Goal: Task Accomplishment & Management: Complete application form

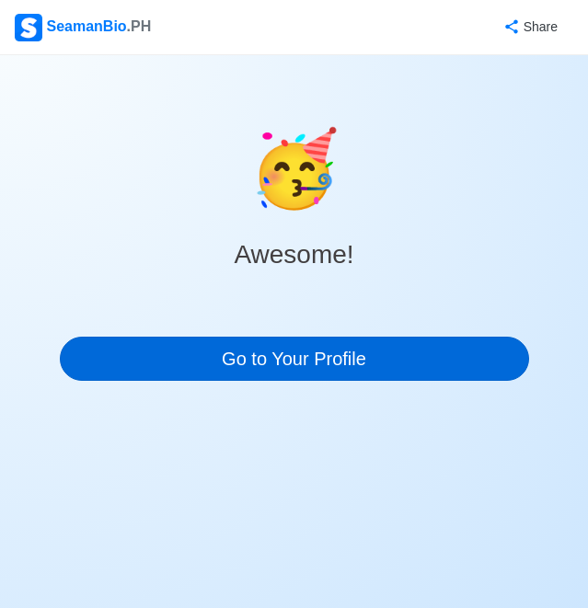
click at [395, 379] on link "Go to Your Profile" at bounding box center [294, 359] width 469 height 44
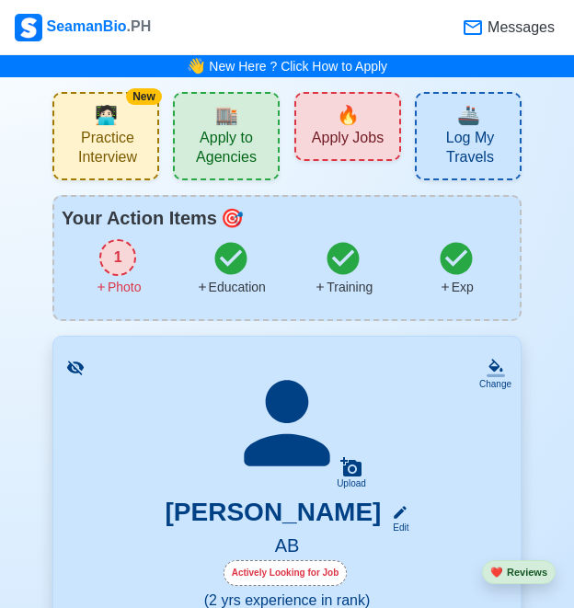
click at [341, 139] on span "Apply Jobs" at bounding box center [348, 140] width 72 height 23
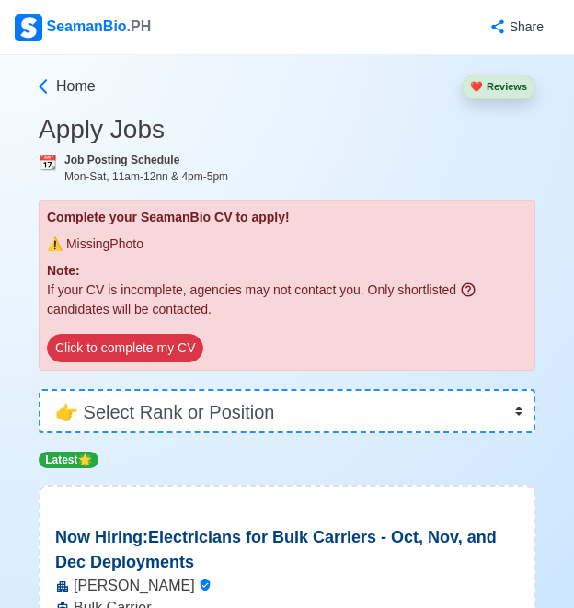
scroll to position [185, 0]
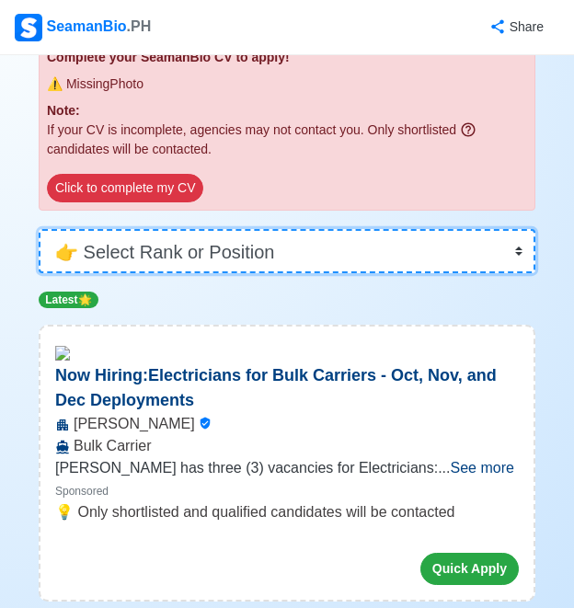
click at [439, 263] on select "👉 Select Rank or Position Master Chief Officer 2nd Officer 3rd Officer Junior O…" at bounding box center [287, 251] width 497 height 44
select select "[PERSON_NAME]"
click at [39, 273] on select "👉 Select Rank or Position Master Chief Officer 2nd Officer 3rd Officer Junior O…" at bounding box center [287, 251] width 497 height 44
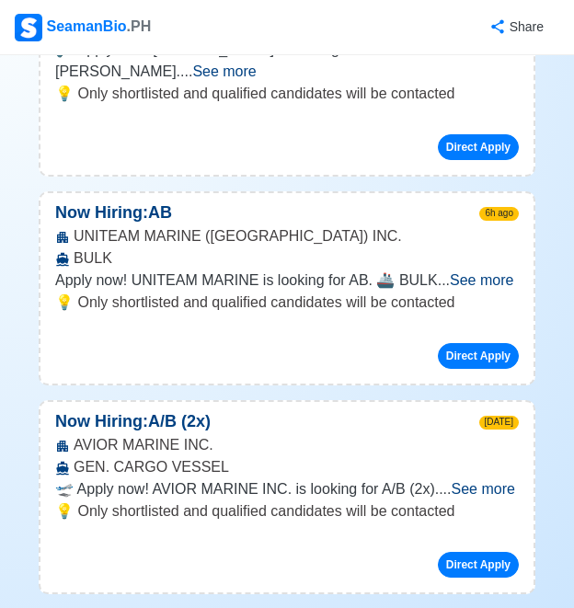
scroll to position [728, 0]
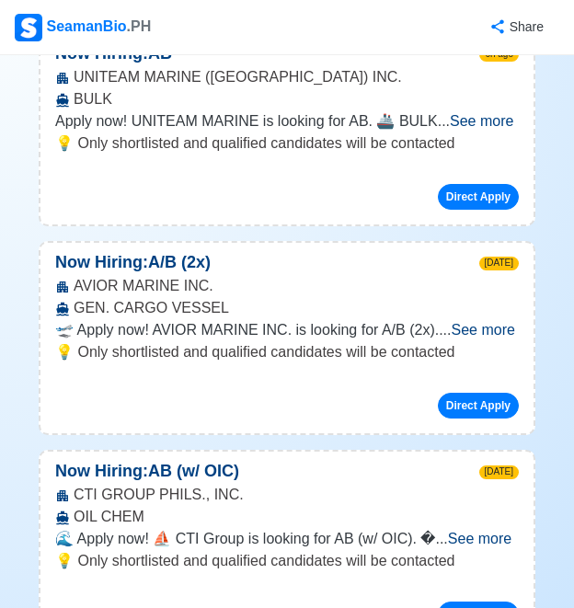
click at [468, 322] on span "See more" at bounding box center [483, 330] width 63 height 16
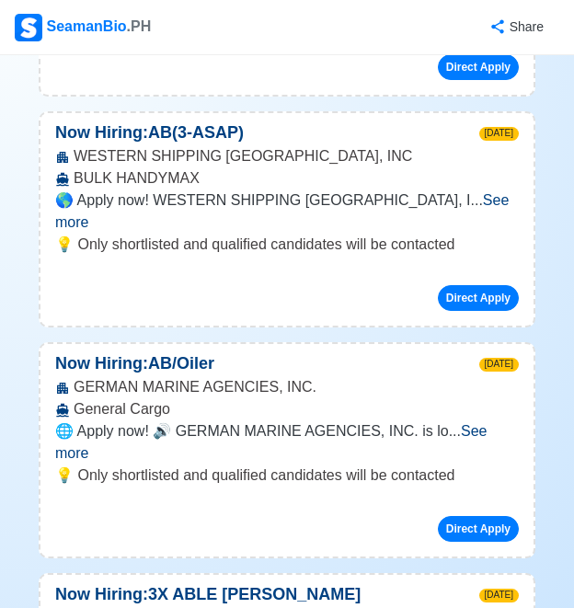
scroll to position [1630, 0]
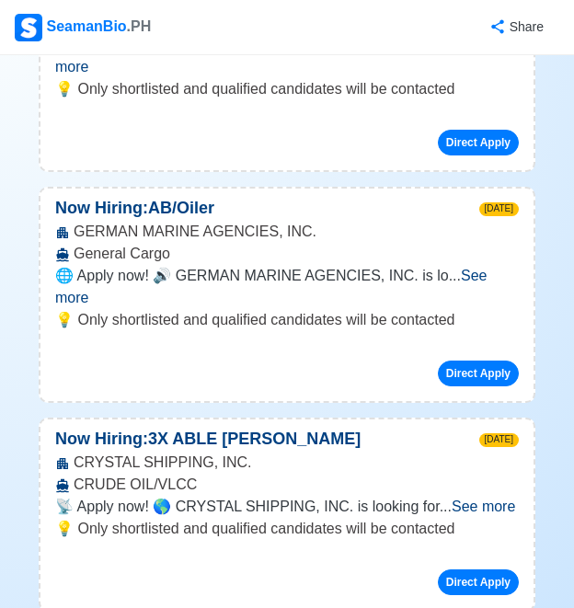
click at [479, 268] on span "See more" at bounding box center [270, 287] width 431 height 38
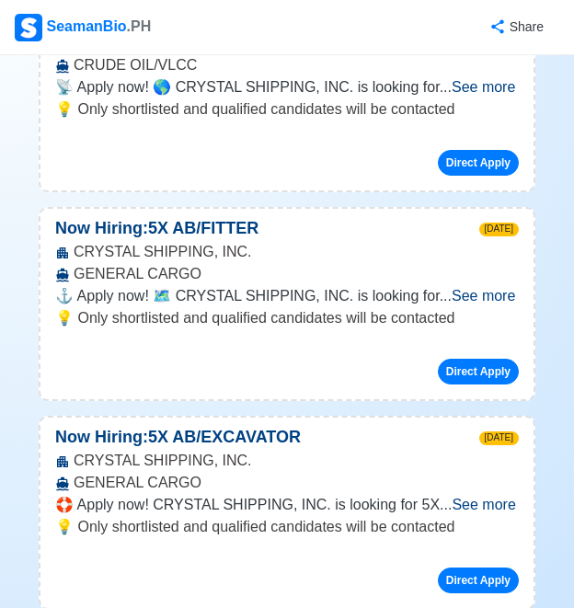
scroll to position [2121, 0]
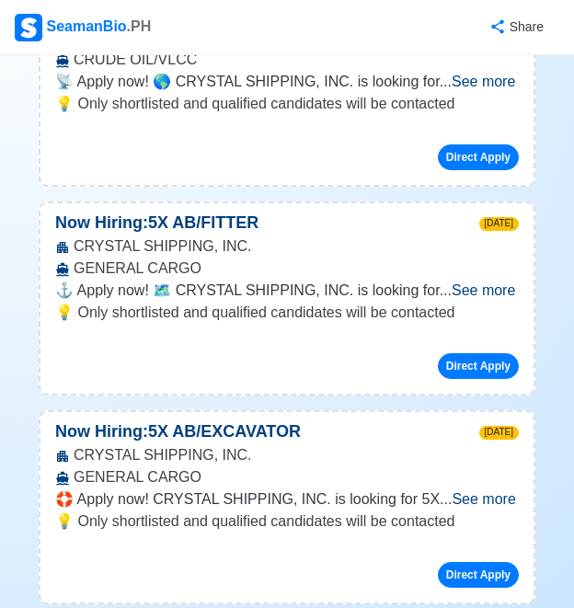
click at [475, 491] on span "See more" at bounding box center [483, 499] width 63 height 16
